Goal: Information Seeking & Learning: Check status

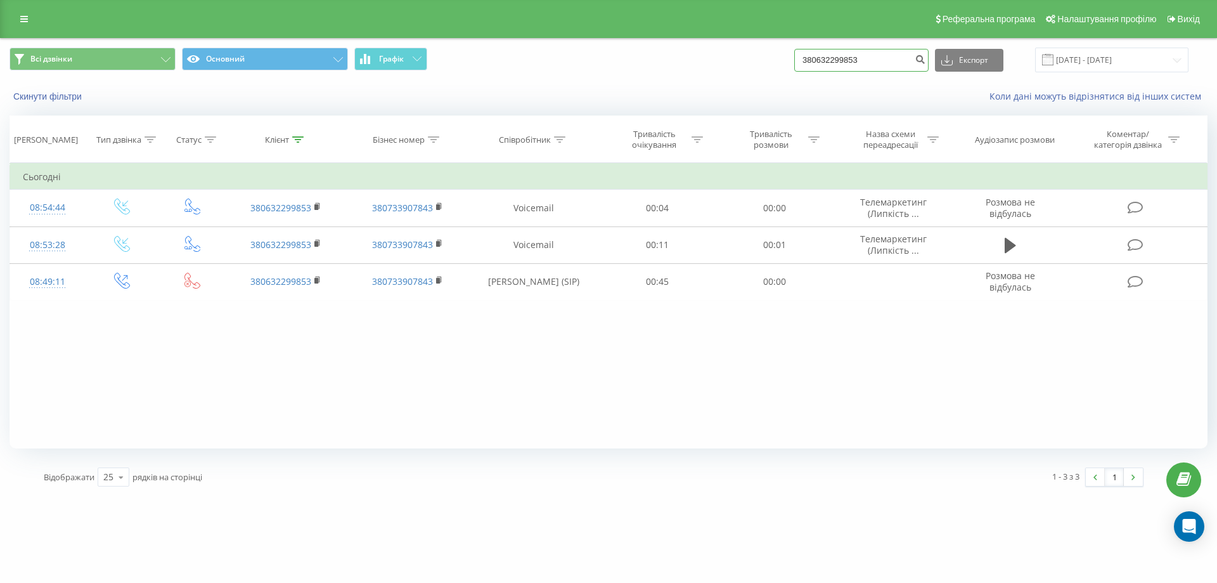
drag, startPoint x: 0, startPoint y: 0, endPoint x: 708, endPoint y: 84, distance: 713.0
click at [708, 84] on div "Всі дзвінки Основний Графік 380632299853 Експорт .csv .xls .xlsx 23.06.2025 - 2…" at bounding box center [609, 75] width 1216 height 73
paste input "0675544888"
type input "0675544888"
click at [925, 58] on icon "submit" at bounding box center [920, 58] width 11 height 8
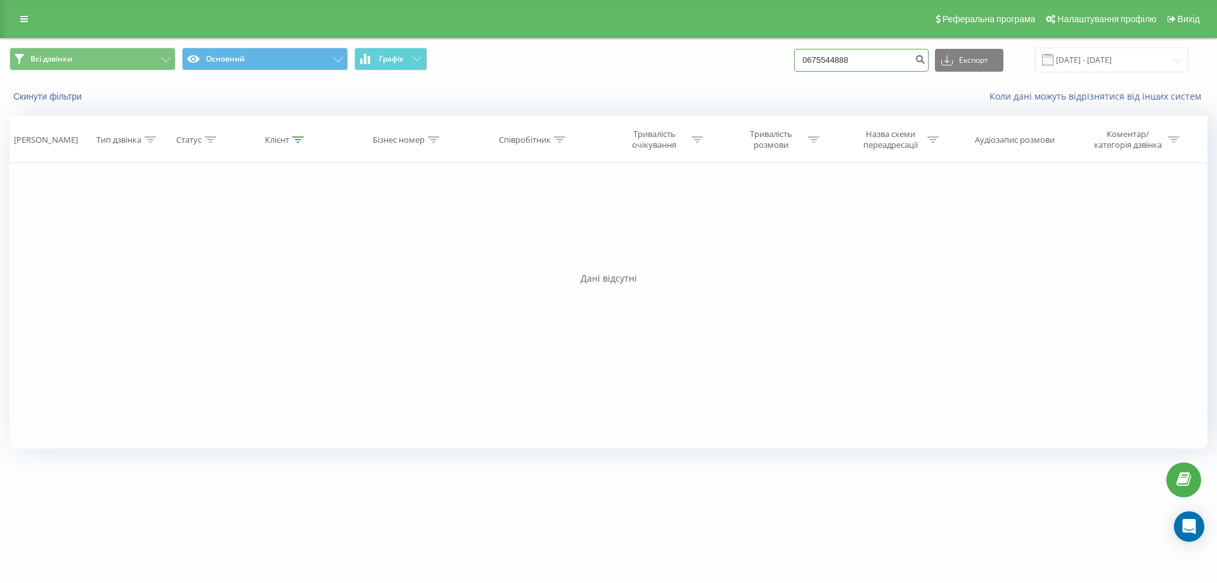
drag, startPoint x: 885, startPoint y: 63, endPoint x: 723, endPoint y: 63, distance: 162.9
click at [723, 63] on div "Всі дзвінки Основний Графік 0675544888 Експорт .csv .xls .xlsx [DATE] - [DATE]" at bounding box center [609, 60] width 1198 height 25
paste input "0676634999"
type input "0676634999"
click at [925, 58] on icon "submit" at bounding box center [920, 58] width 11 height 8
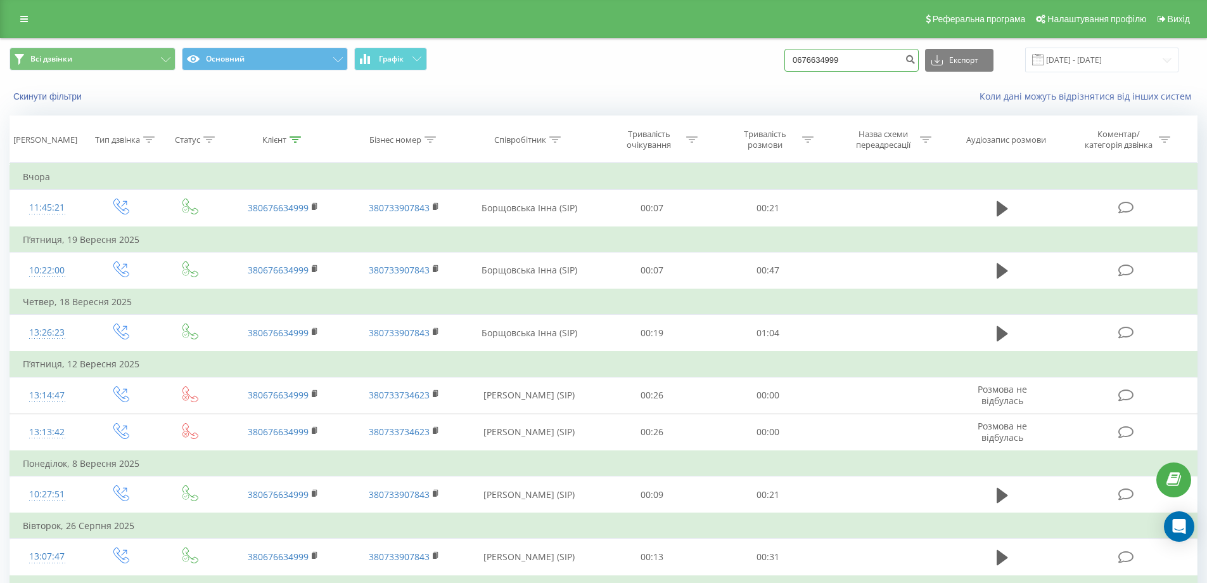
drag, startPoint x: 887, startPoint y: 55, endPoint x: 752, endPoint y: 72, distance: 136.8
click at [752, 72] on div "Всі дзвінки Основний Графік 0676634999 Експорт .csv .xls .xlsx 23.06.2025 - 23.…" at bounding box center [604, 60] width 1188 height 25
paste input "0504540433"
type input "0504540433"
click at [916, 61] on icon "submit" at bounding box center [910, 58] width 11 height 8
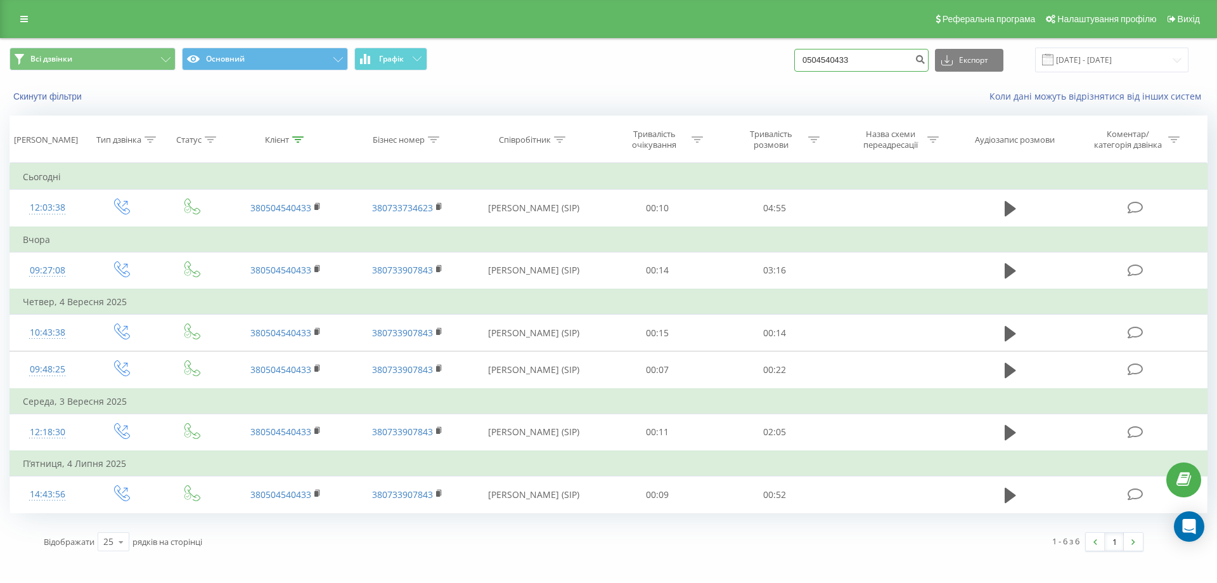
drag, startPoint x: 899, startPoint y: 67, endPoint x: 731, endPoint y: 81, distance: 169.2
click at [731, 81] on div "Всі дзвінки Основний Графік 0504540433 Експорт .csv .xls .xlsx 23.06.2025 - 23.…" at bounding box center [609, 75] width 1216 height 73
paste input "0677383241"
type input "0677383241"
click at [925, 55] on button "submit" at bounding box center [919, 60] width 17 height 23
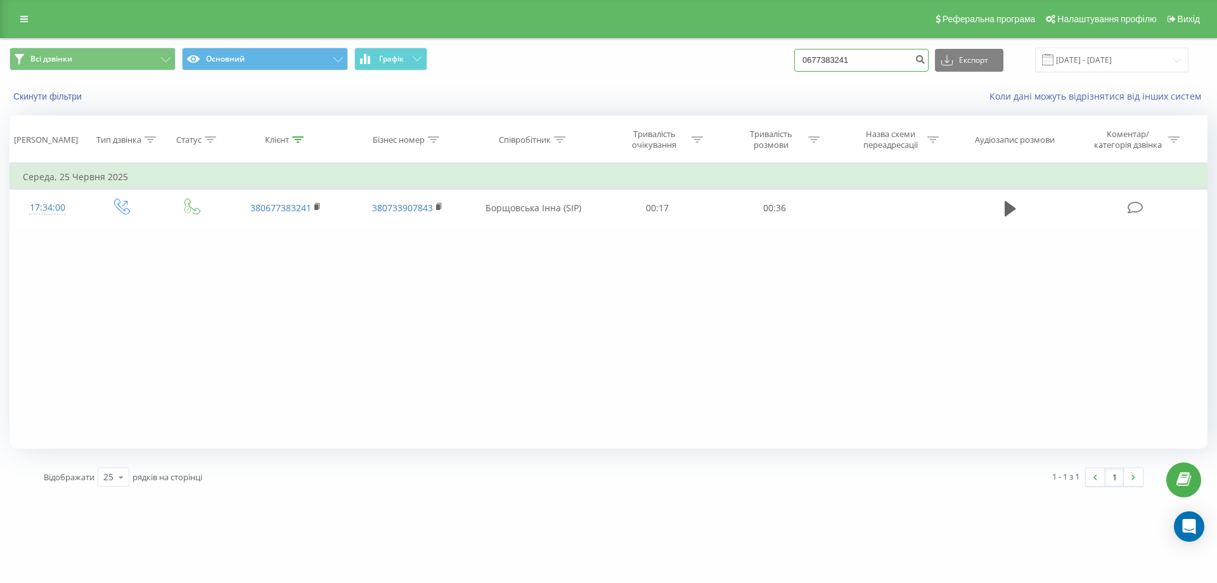
drag, startPoint x: 896, startPoint y: 55, endPoint x: 730, endPoint y: 86, distance: 169.5
click at [730, 86] on div "Всі дзвінки Основний Графік 0677383241 Експорт .csv .xls .xlsx 23.06.2025 - 23.…" at bounding box center [609, 75] width 1216 height 73
paste input "0950881875"
type input "0950881875"
click at [925, 58] on icon "submit" at bounding box center [920, 58] width 11 height 8
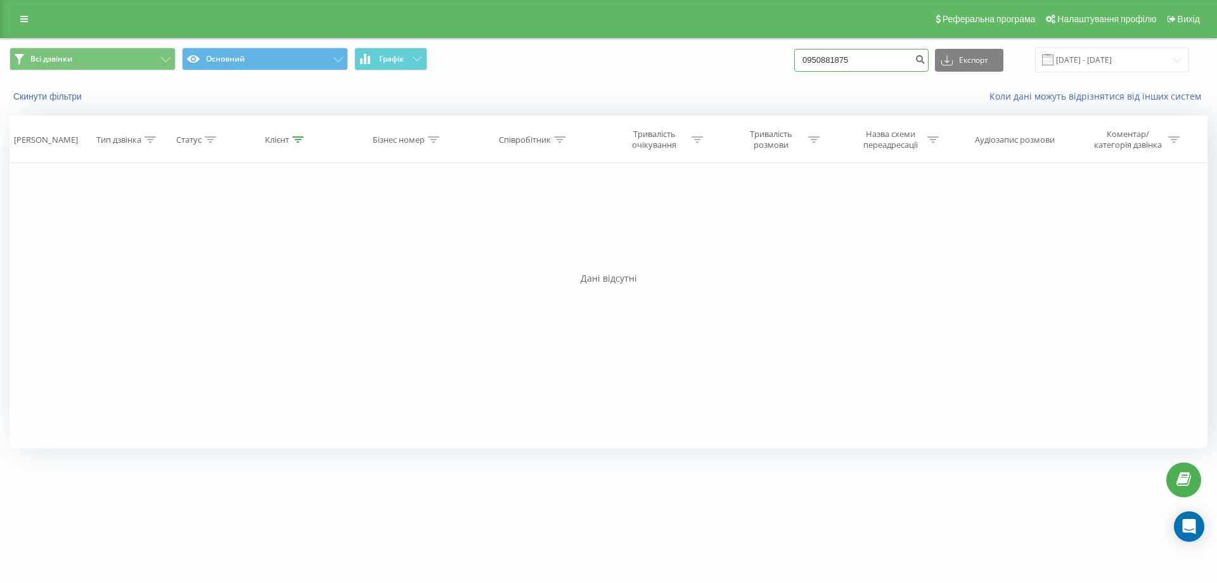
drag, startPoint x: 888, startPoint y: 64, endPoint x: 728, endPoint y: 69, distance: 159.8
click at [728, 69] on div "Всі дзвінки Основний Графік 0950881875 Експорт .csv .xls .xlsx 23.06.2025 - 23.…" at bounding box center [609, 60] width 1198 height 25
paste input "+380984804319"
drag, startPoint x: 924, startPoint y: 57, endPoint x: 834, endPoint y: 63, distance: 90.2
click at [834, 63] on input "+380984804319" at bounding box center [861, 60] width 134 height 23
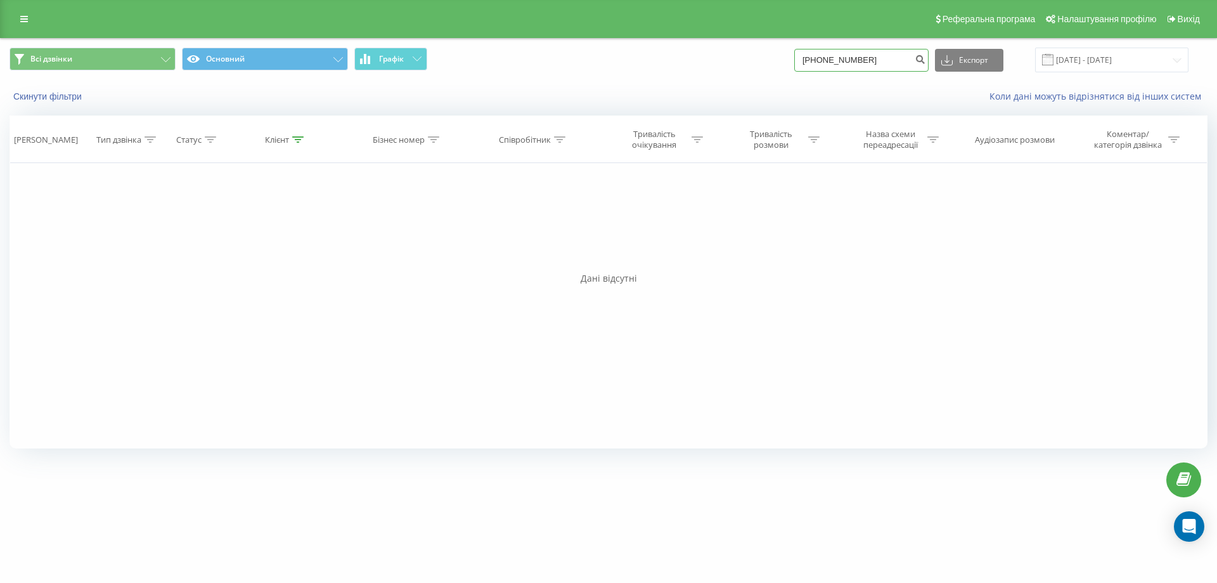
click at [834, 63] on input "+380984804319" at bounding box center [861, 60] width 134 height 23
click at [828, 57] on input "+380984804319" at bounding box center [861, 60] width 134 height 23
type input "0984804319"
click at [925, 60] on icon "submit" at bounding box center [920, 58] width 11 height 8
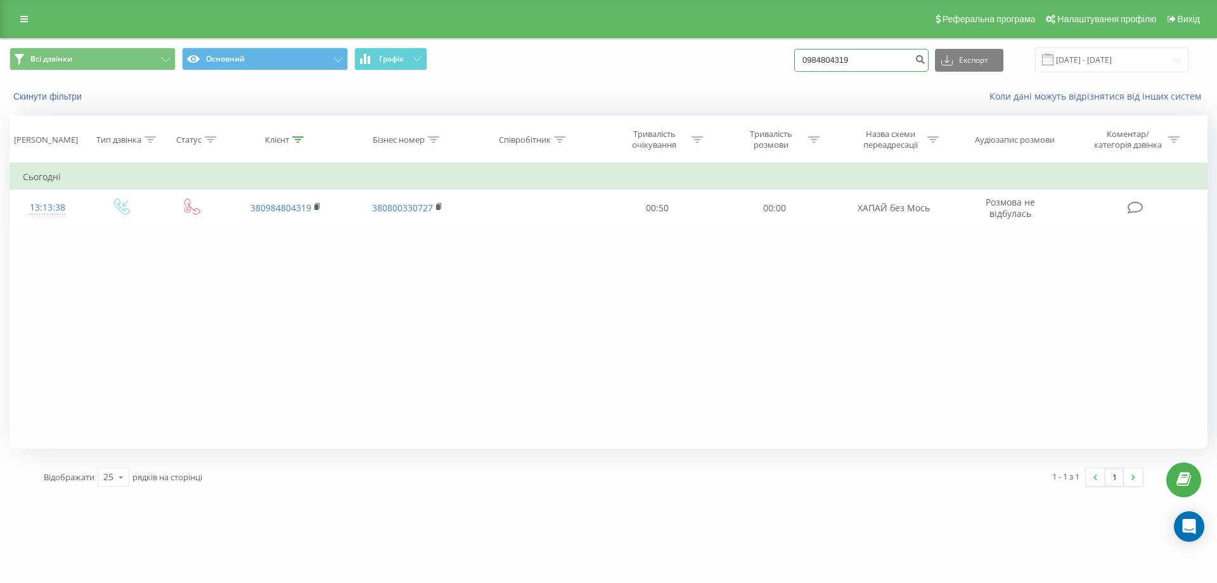
drag, startPoint x: 887, startPoint y: 67, endPoint x: 705, endPoint y: 75, distance: 181.5
click at [705, 75] on div "Всі дзвінки Основний Графік 0984804319 Експорт .csv .xls .xlsx 23.06.2025 - 23.…" at bounding box center [609, 60] width 1216 height 42
paste input "0989578787"
type input "0989578787"
click at [925, 56] on icon "submit" at bounding box center [920, 58] width 11 height 8
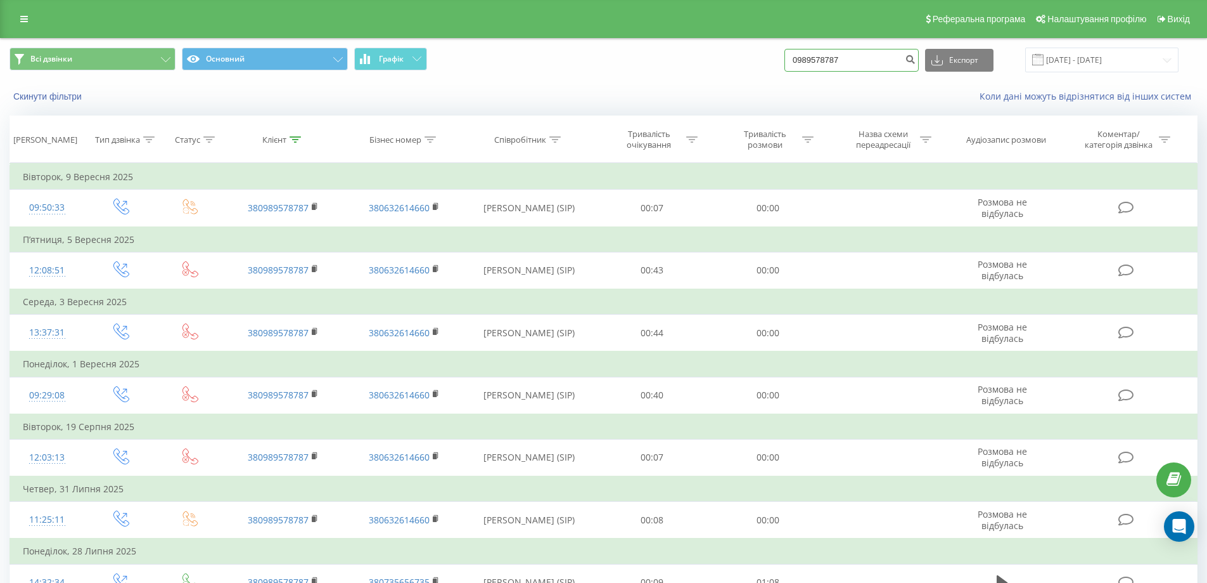
drag, startPoint x: 890, startPoint y: 60, endPoint x: 602, endPoint y: 96, distance: 290.0
click at [602, 96] on div "Всі дзвінки Основний Графік 0989578787 Експорт .csv .xls .xlsx 23.06.2025 - 23.…" at bounding box center [604, 75] width 1206 height 73
paste input "0976124777"
type input "0976124777"
click at [916, 59] on icon "submit" at bounding box center [910, 58] width 11 height 8
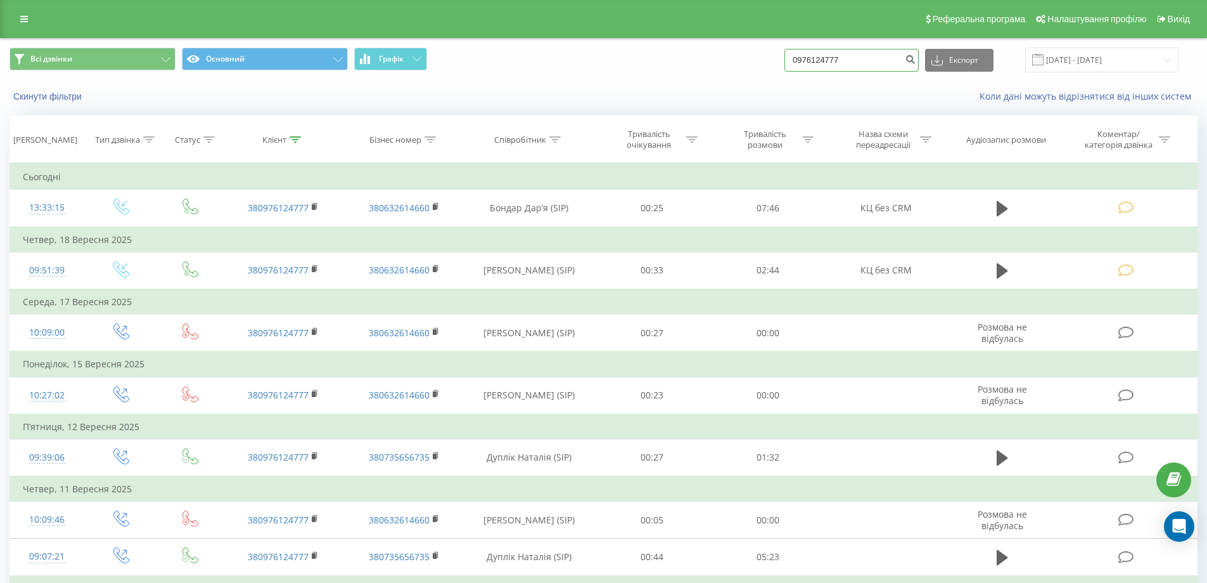
drag, startPoint x: 896, startPoint y: 62, endPoint x: 733, endPoint y: 66, distance: 162.3
click at [733, 66] on div "Всі дзвінки Основний Графік 0976124777 Експорт .csv .xls .xlsx 23.06.2025 - 23.…" at bounding box center [604, 60] width 1188 height 25
paste input "0953642803"
type input "0953642803"
click at [916, 61] on icon "submit" at bounding box center [910, 58] width 11 height 8
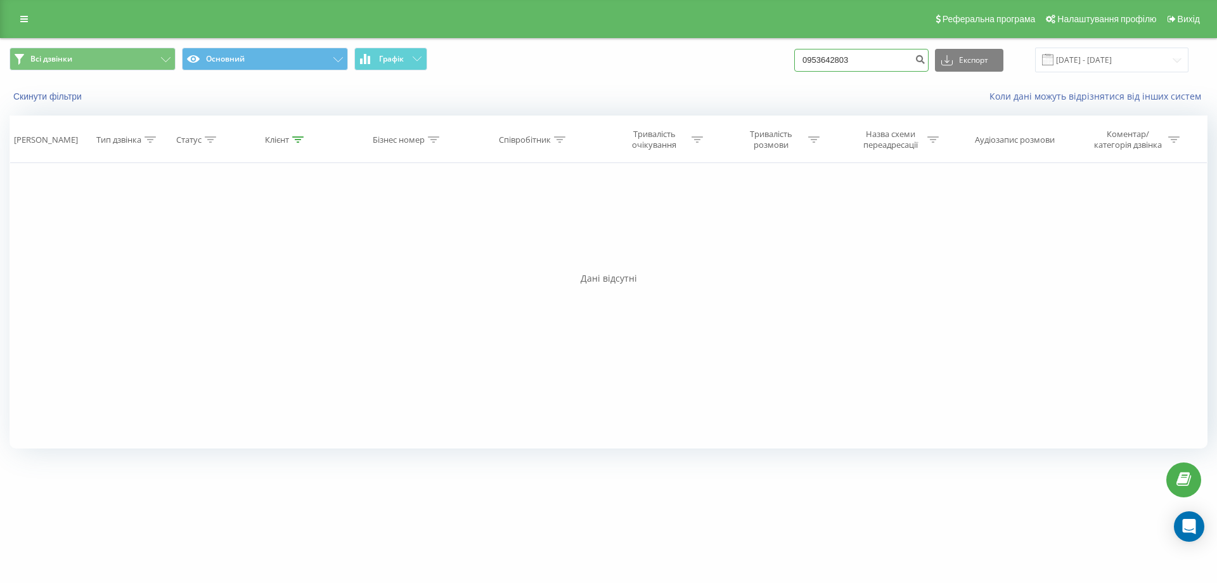
drag, startPoint x: 885, startPoint y: 55, endPoint x: 776, endPoint y: 74, distance: 110.6
click at [776, 74] on div "Всі дзвінки Основний Графік 0953642803 Експорт .csv .xls .xlsx [DATE] - [DATE]" at bounding box center [609, 60] width 1216 height 42
paste input "0989006005"
type input "0989006005"
click at [926, 62] on button "submit" at bounding box center [919, 60] width 17 height 23
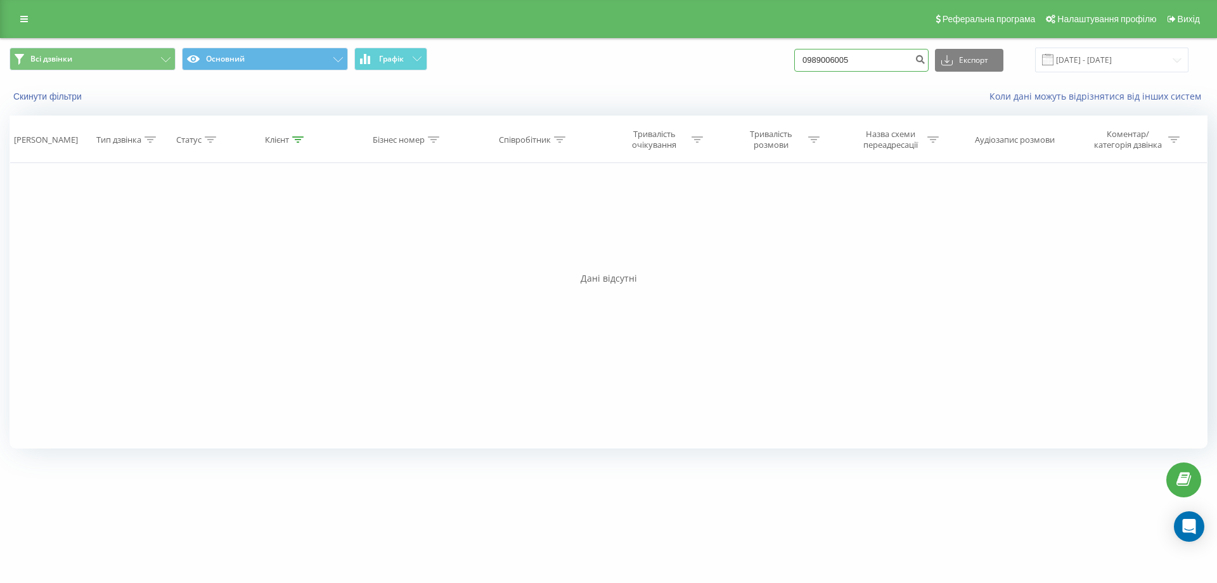
drag, startPoint x: 881, startPoint y: 61, endPoint x: 735, endPoint y: 67, distance: 145.9
click at [735, 67] on div "Всі дзвінки Основний Графік 0989006005 Експорт .csv .xls .xlsx [DATE] - [DATE]" at bounding box center [609, 60] width 1198 height 25
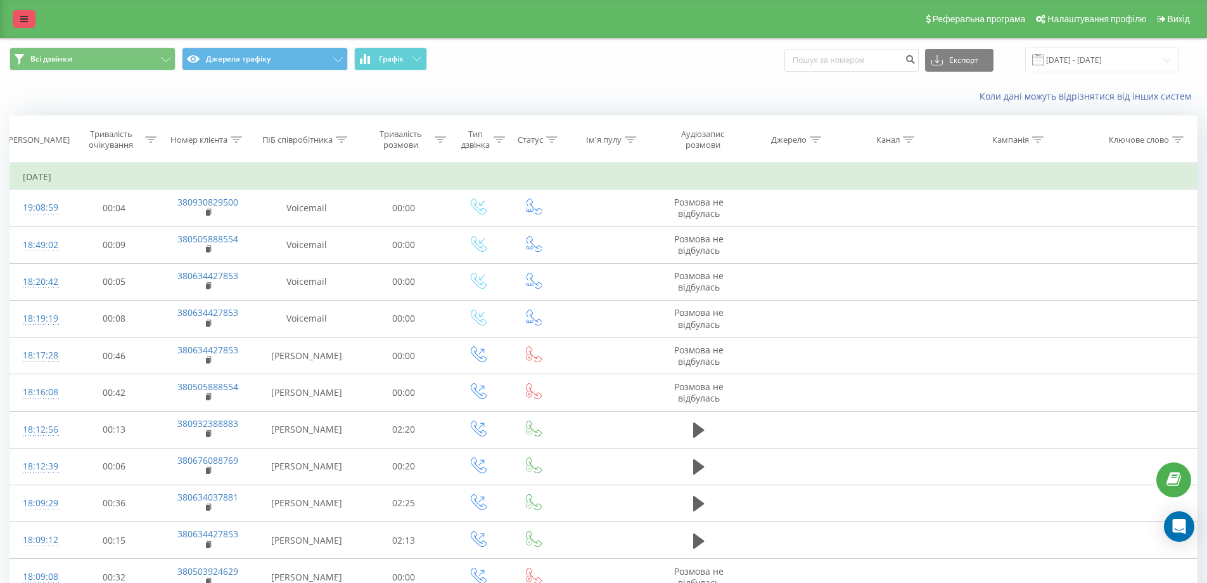
click at [24, 19] on icon at bounding box center [24, 19] width 8 height 9
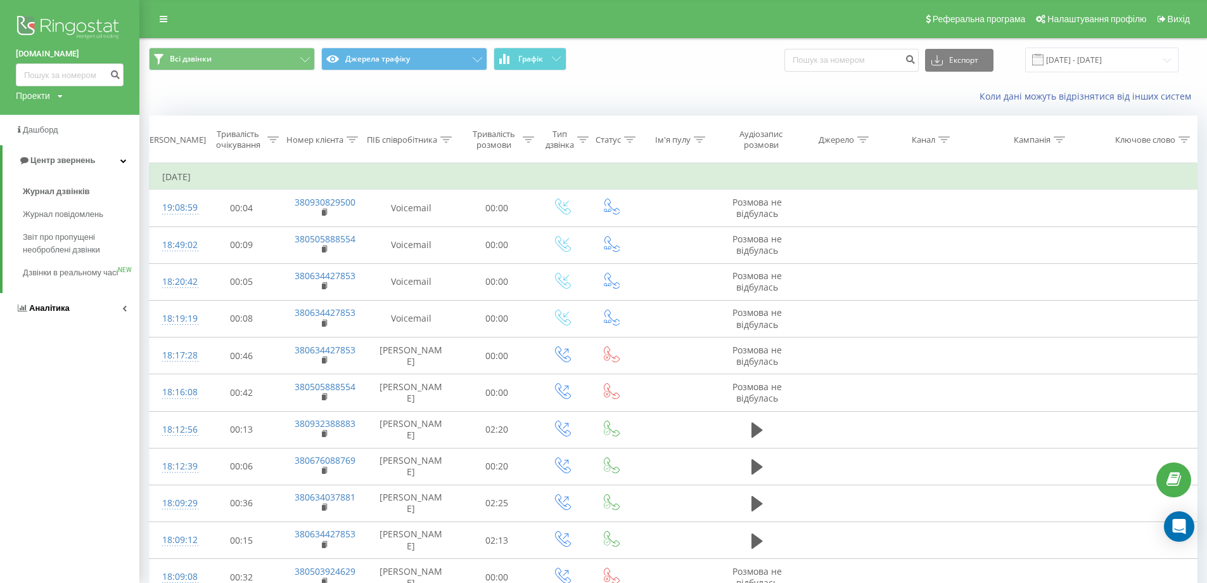
click at [46, 312] on span "Аналiтика" at bounding box center [49, 308] width 41 height 10
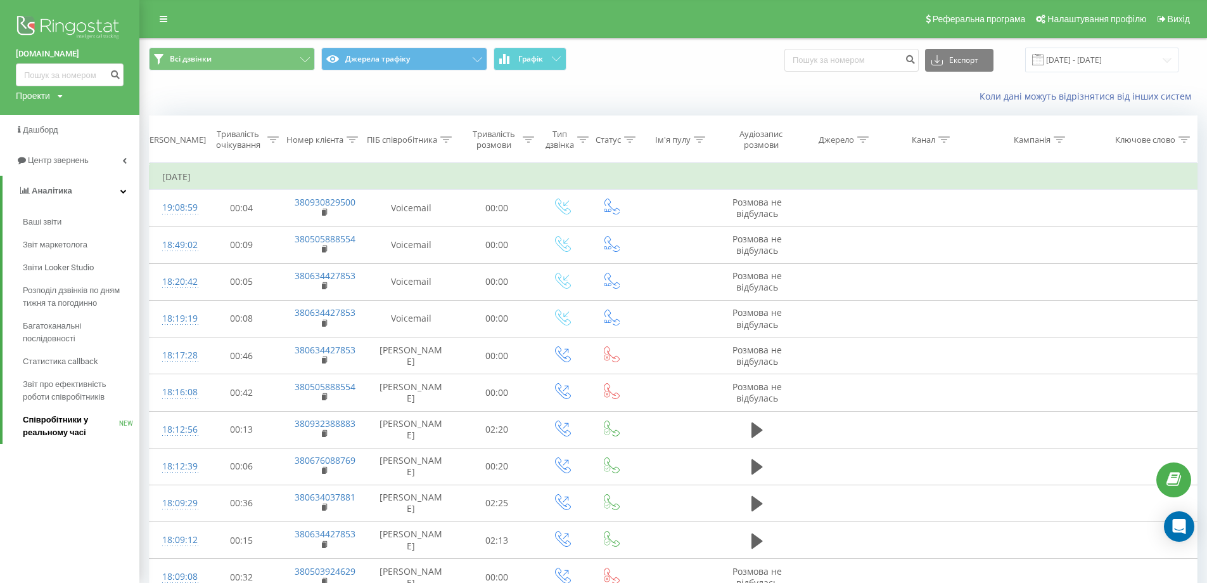
click at [54, 423] on span "Співробітники у реальному часі" at bounding box center [71, 425] width 96 height 25
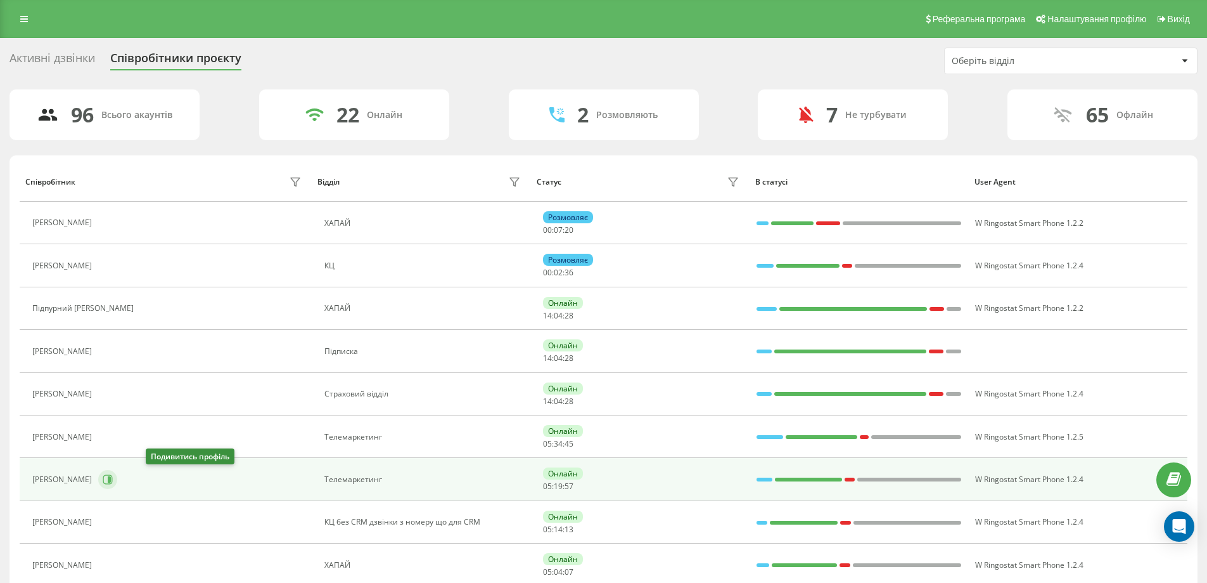
click at [113, 480] on icon at bounding box center [108, 479] width 10 height 10
